Goal: Contribute content

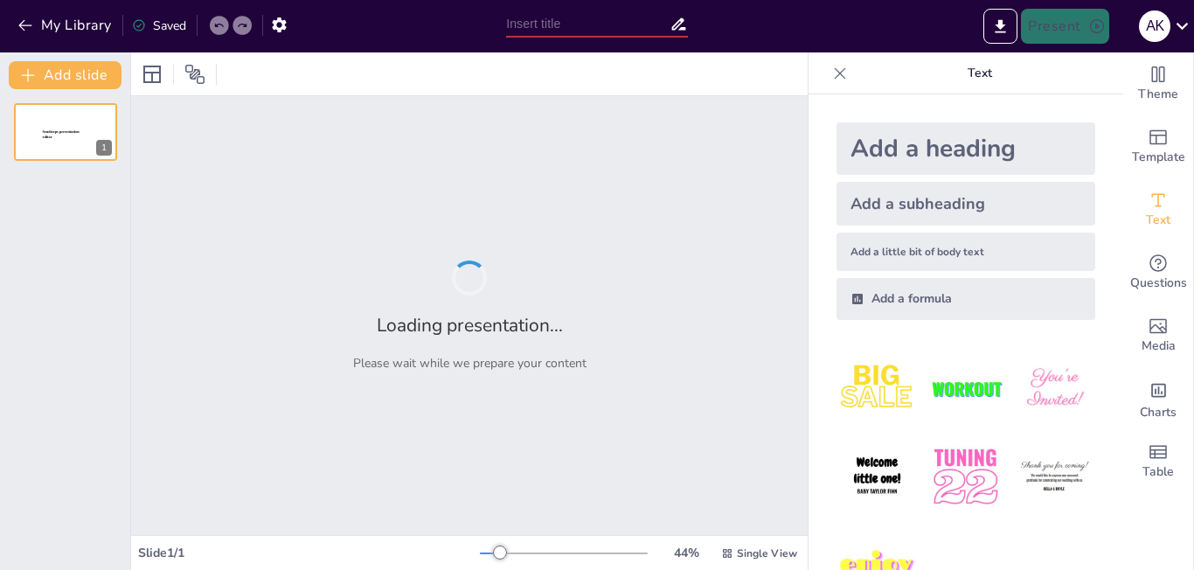
type input "Understanding Public Reactions to Current News Events"
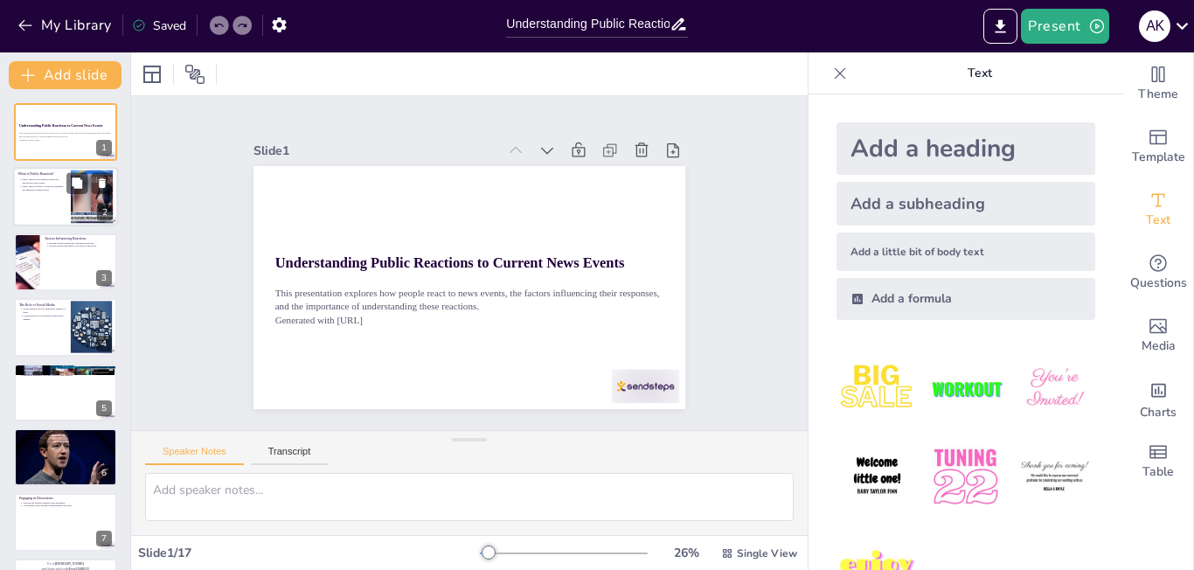
click at [33, 185] on p "Public reaction reflects collective sentiment and influences future events." at bounding box center [44, 188] width 44 height 7
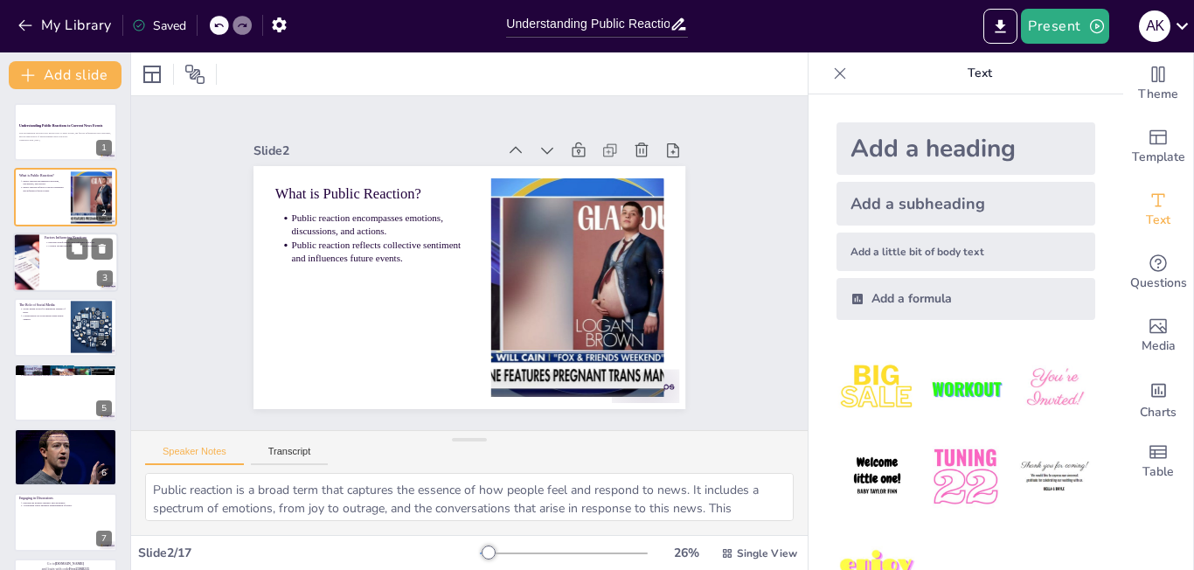
click at [35, 257] on div at bounding box center [26, 261] width 89 height 59
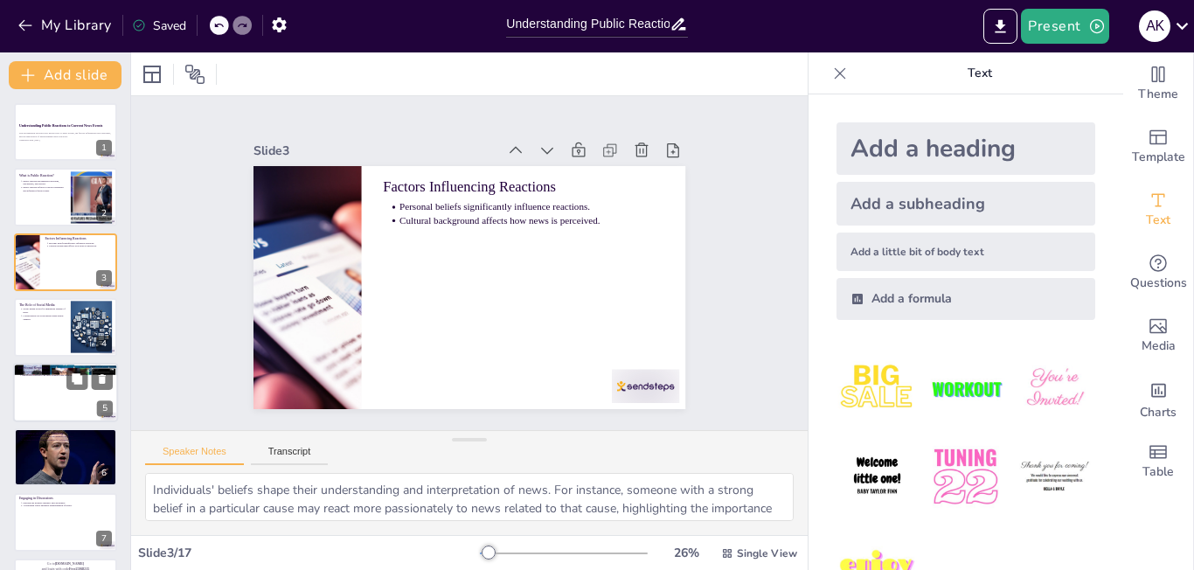
click at [32, 372] on ul "Emotions can include happiness, anger, fear, or sadness. Emotional responses ca…" at bounding box center [65, 373] width 94 height 7
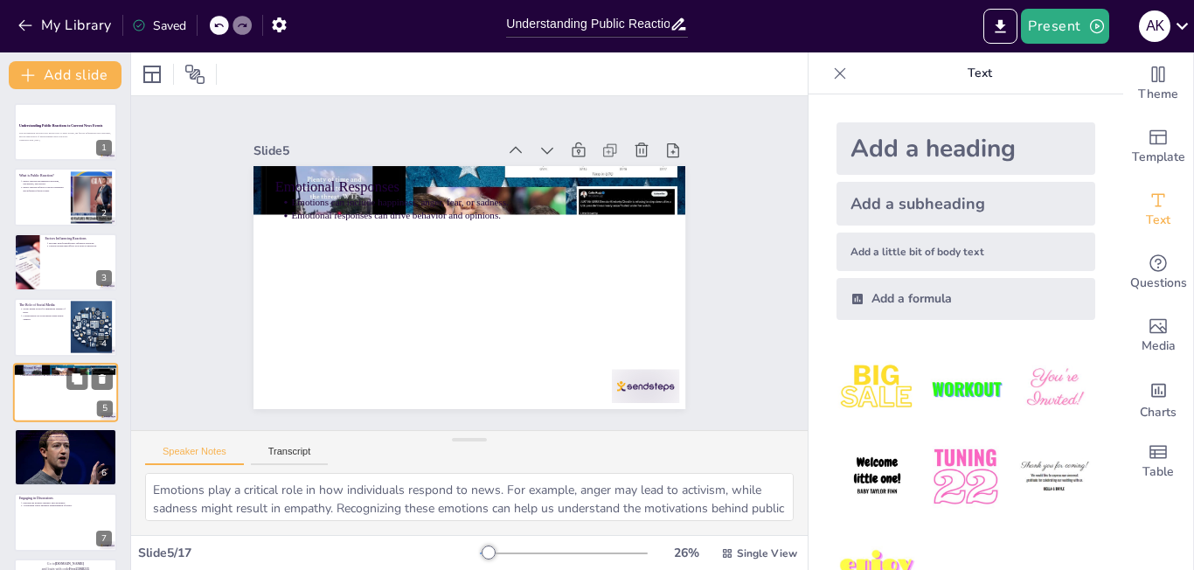
scroll to position [63, 0]
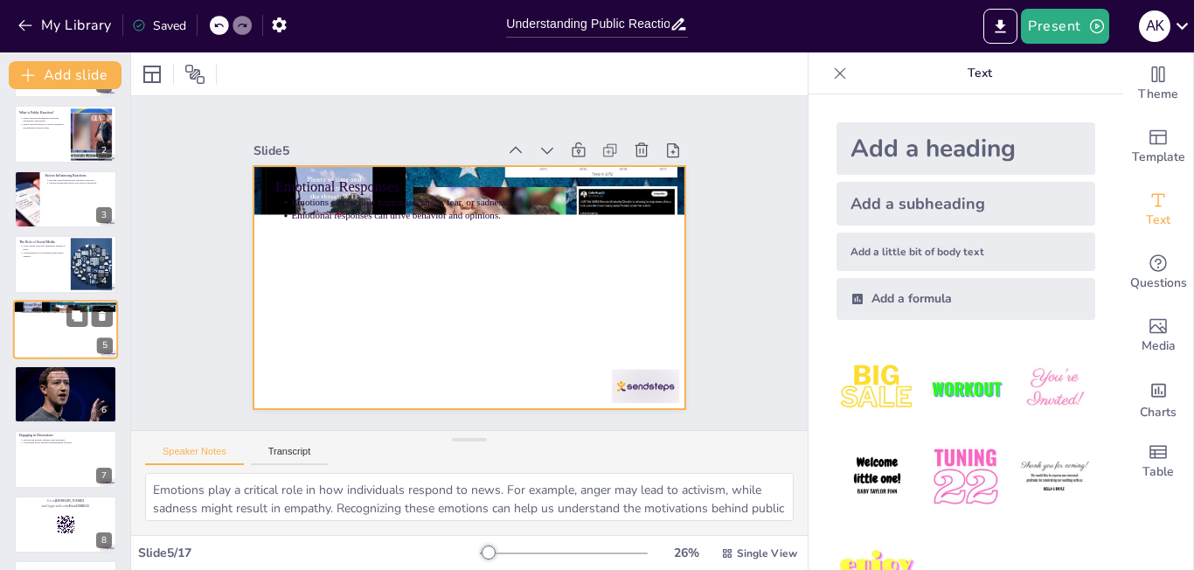
click at [38, 350] on div at bounding box center [65, 329] width 105 height 59
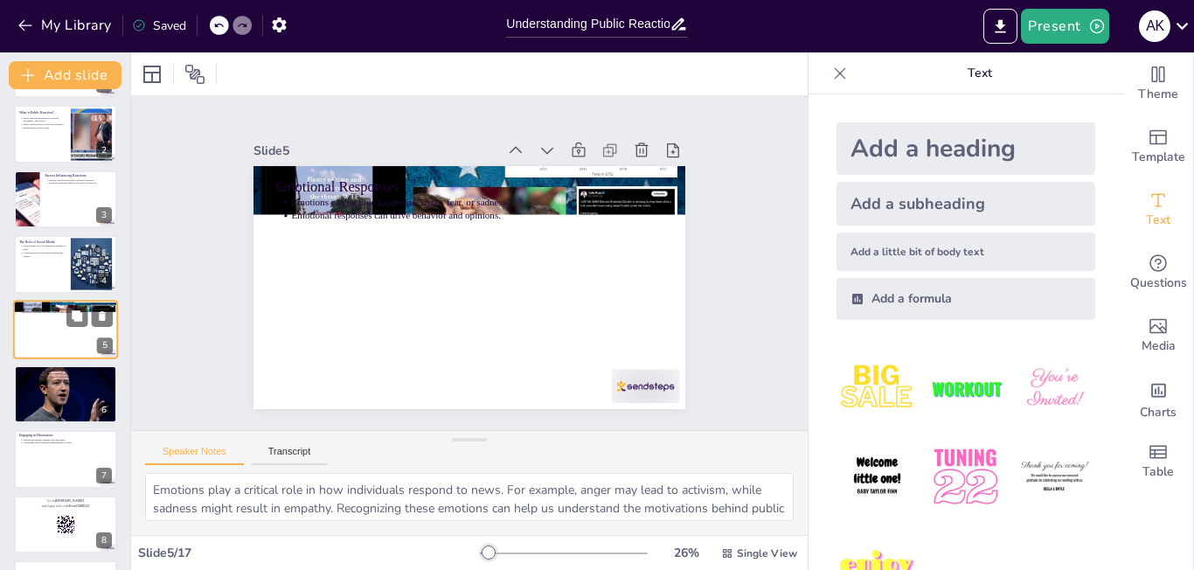
click at [52, 343] on div at bounding box center [65, 329] width 105 height 59
click at [42, 271] on div at bounding box center [65, 263] width 105 height 59
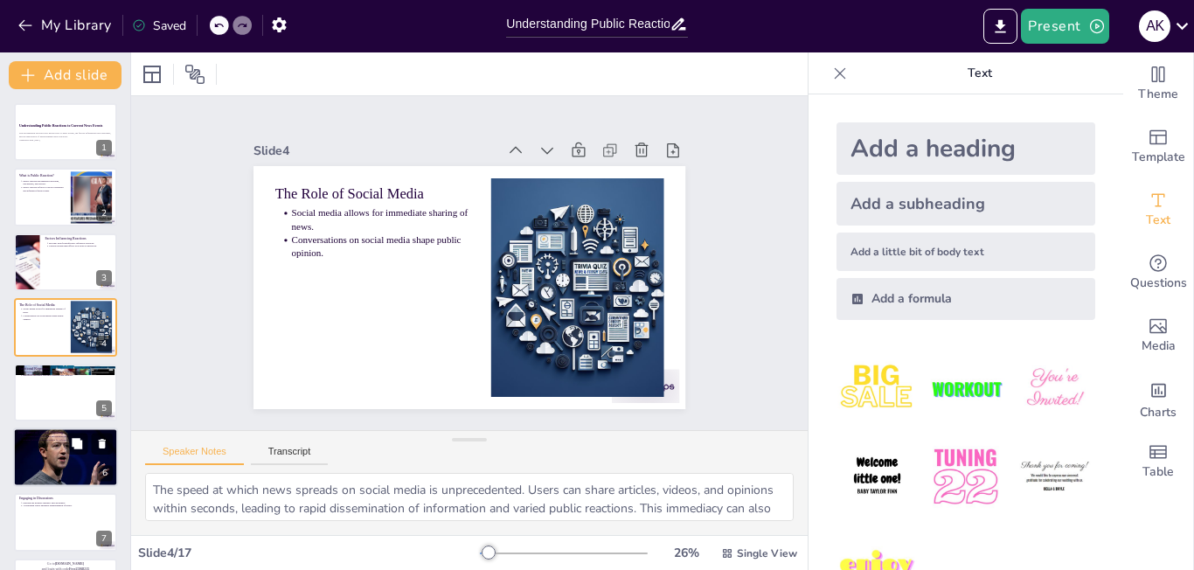
click at [52, 432] on p "Importance of Critical Thinking" at bounding box center [65, 432] width 94 height 5
type textarea "Engaging in critical thinking allows individuals to dissect news articles and r…"
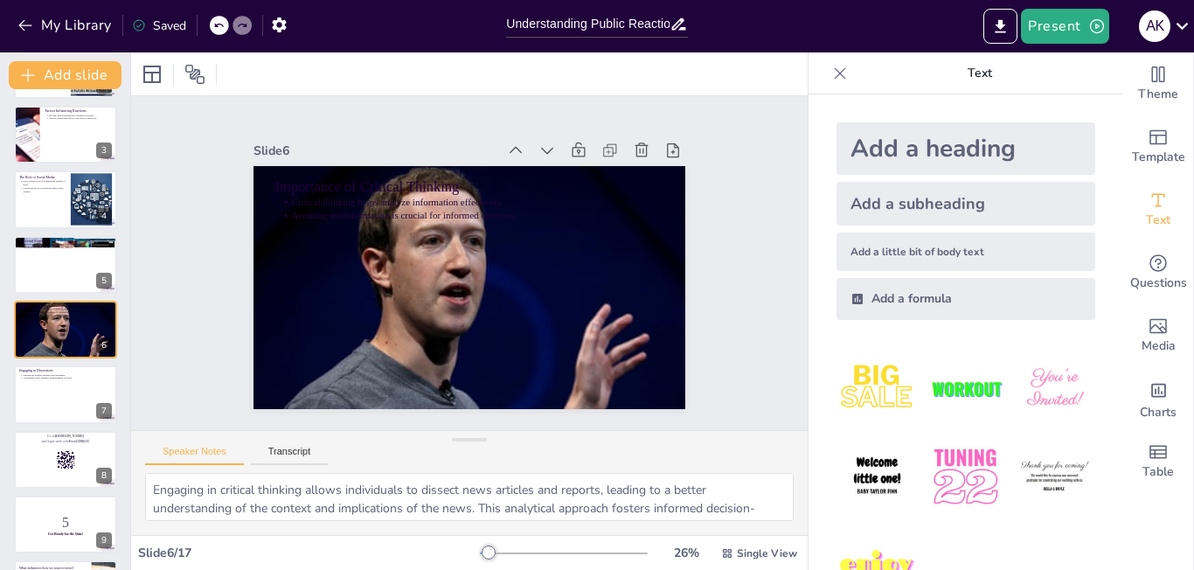
scroll to position [645, 0]
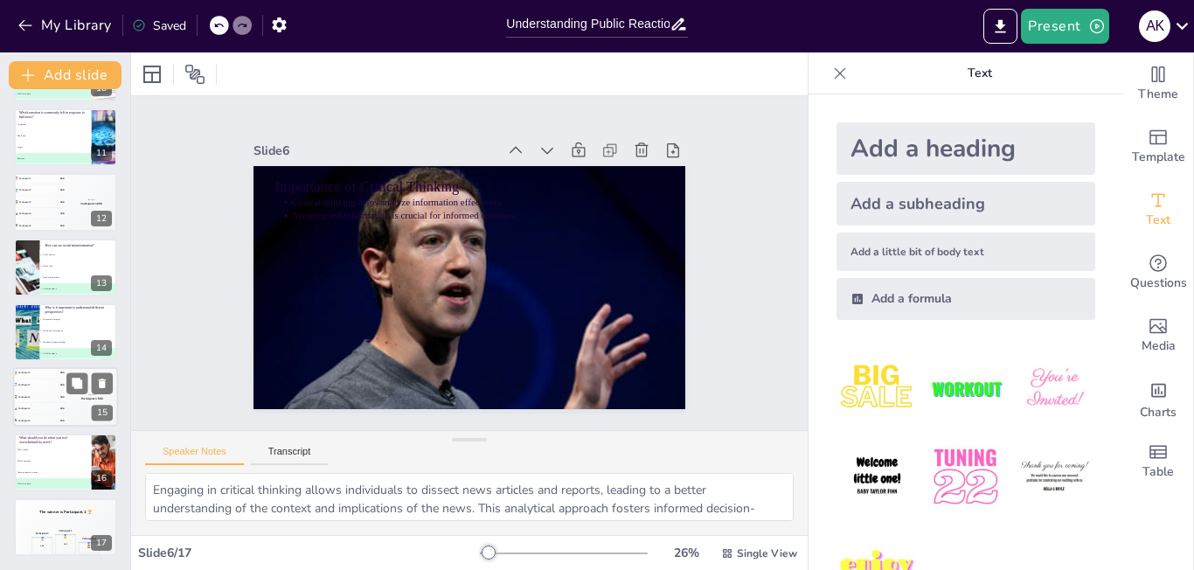
click at [52, 404] on div "4 Participant 4 200" at bounding box center [39, 409] width 52 height 11
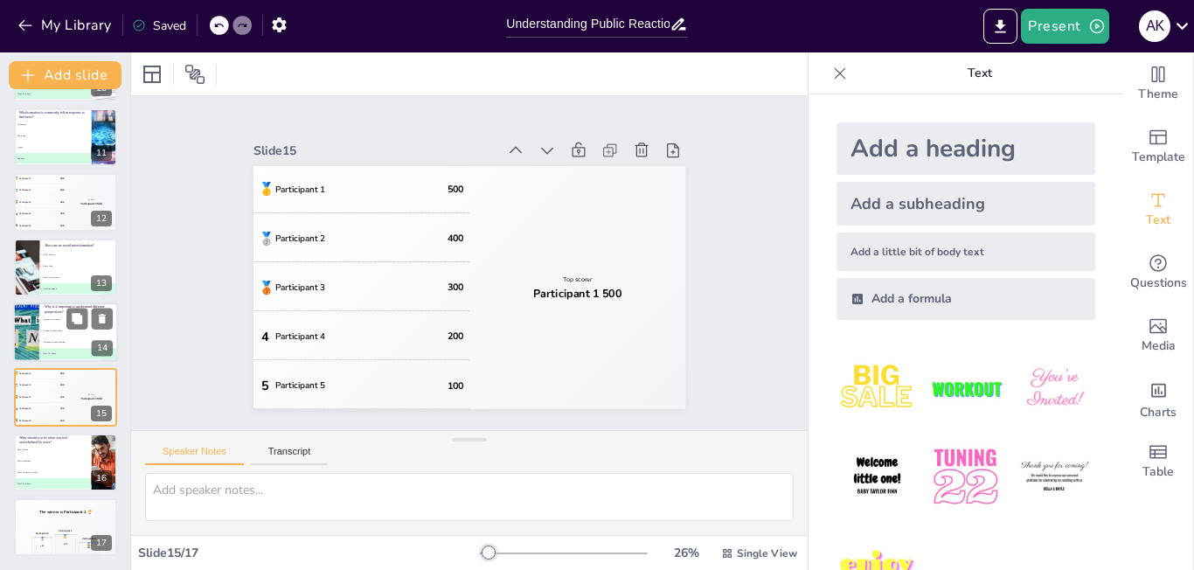
click at [50, 350] on li "D All of the above" at bounding box center [78, 353] width 79 height 11
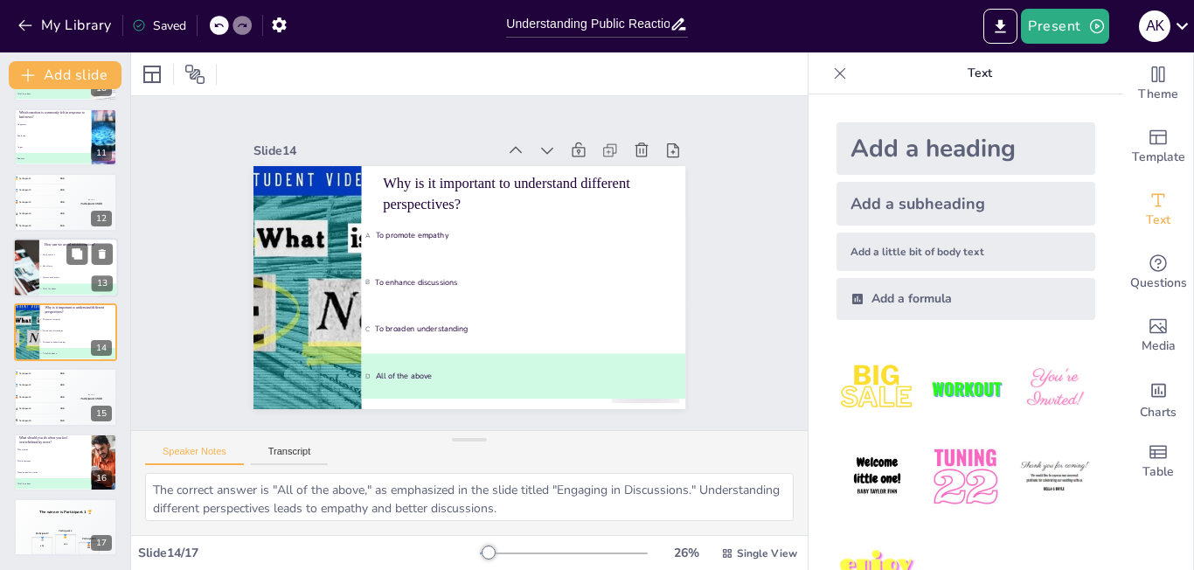
click at [76, 267] on li "B Check facts" at bounding box center [78, 265] width 79 height 11
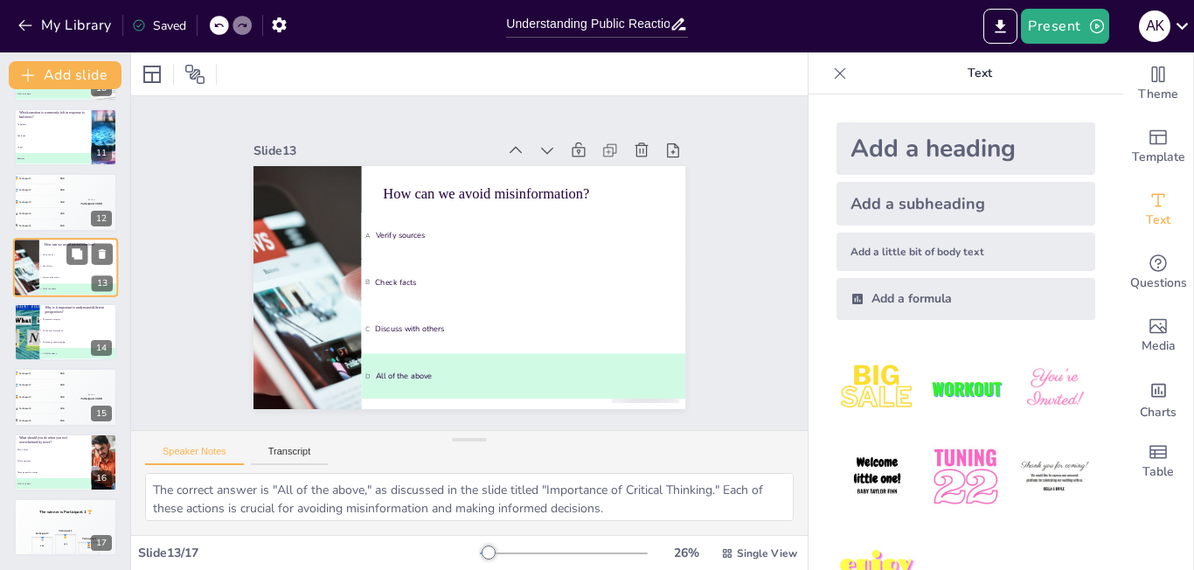
scroll to position [583, 0]
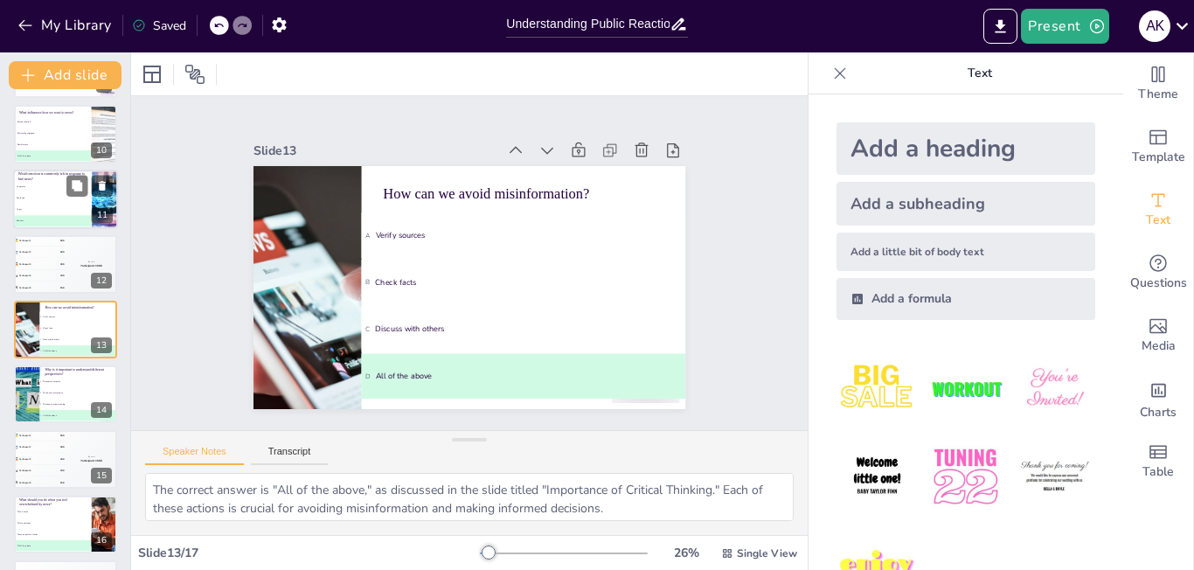
click at [51, 187] on span "A Happiness" at bounding box center [52, 186] width 77 height 3
type textarea "The correct answer is "Sadness," which is a common emotional response to distre…"
